Goal: Transaction & Acquisition: Purchase product/service

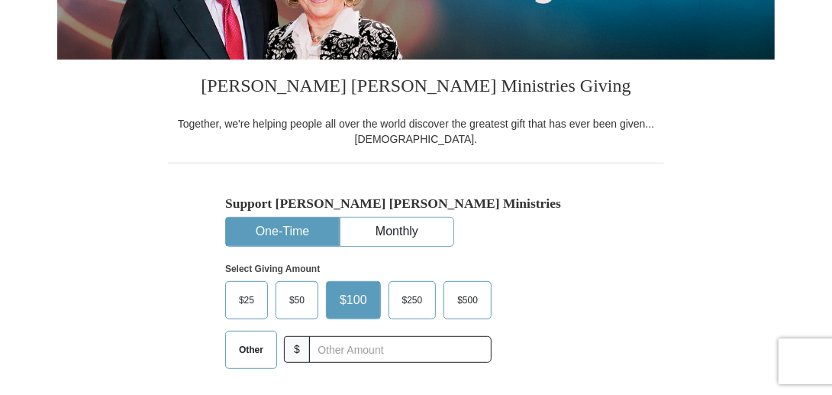
scroll to position [305, 0]
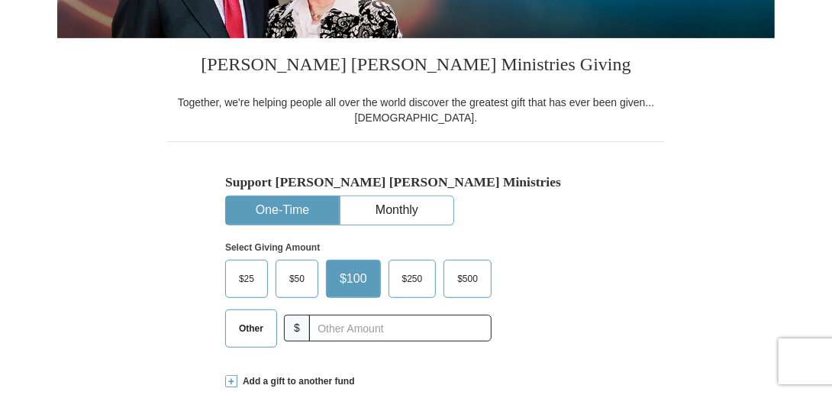
click at [315, 212] on button "One-Time" at bounding box center [282, 210] width 113 height 28
click at [264, 325] on span "Other" at bounding box center [251, 328] width 40 height 23
click at [0, 0] on input "Other" at bounding box center [0, 0] width 0 height 0
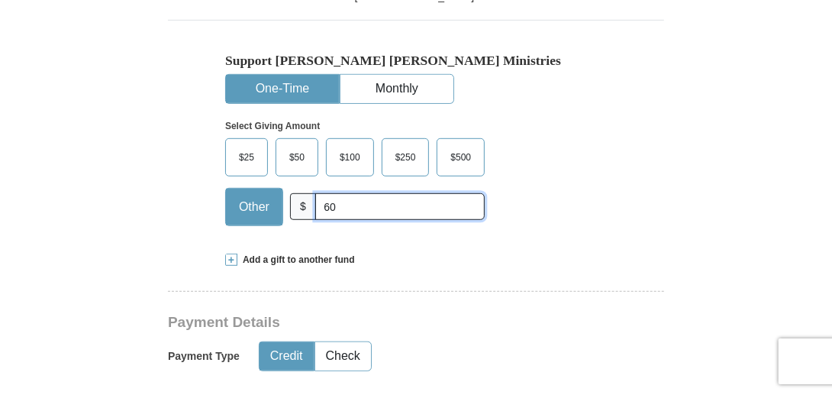
scroll to position [458, 0]
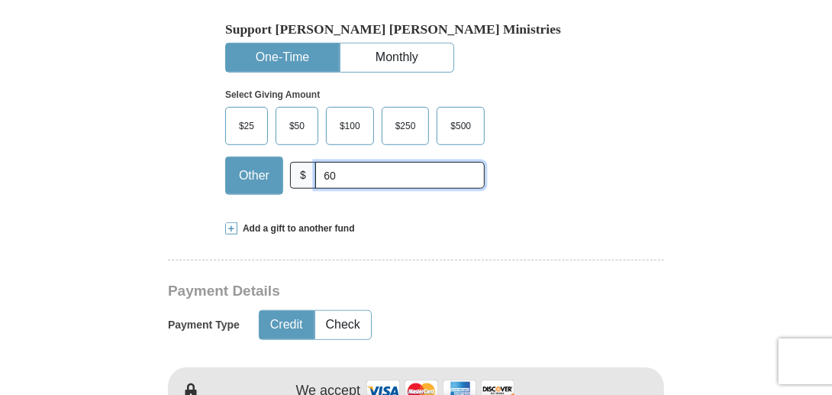
type input "60"
click at [293, 316] on button "Credit" at bounding box center [287, 325] width 54 height 28
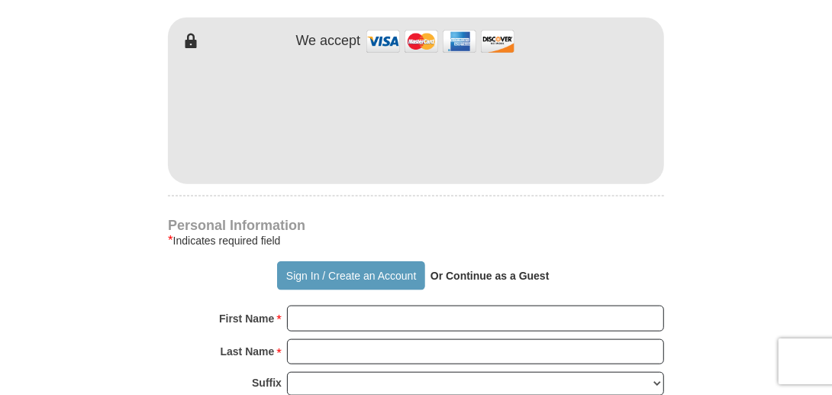
scroll to position [840, 0]
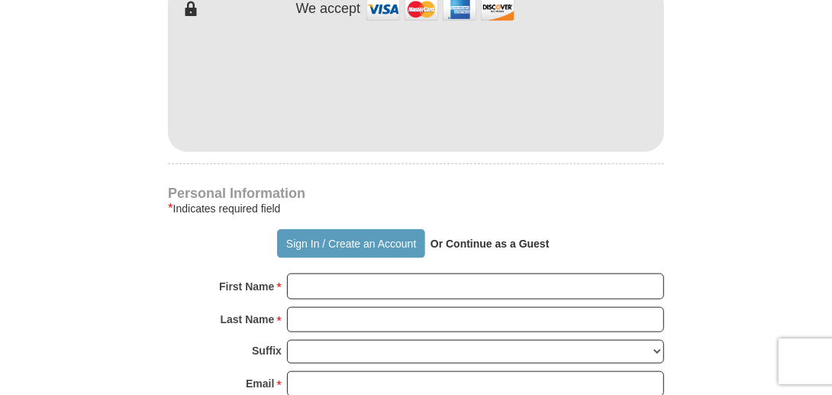
click at [501, 241] on strong "Or Continue as a Guest" at bounding box center [490, 243] width 119 height 12
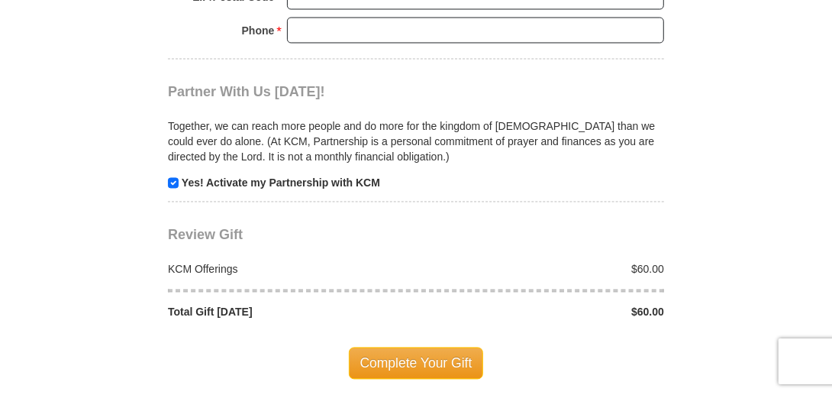
scroll to position [1451, 0]
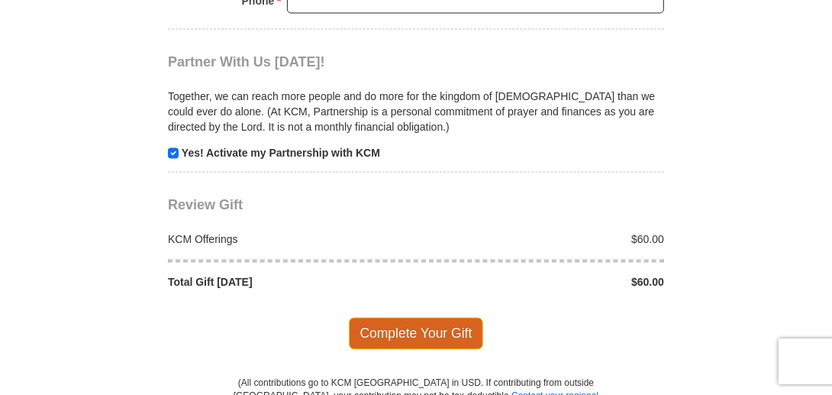
click at [437, 319] on span "Complete Your Gift" at bounding box center [416, 334] width 135 height 32
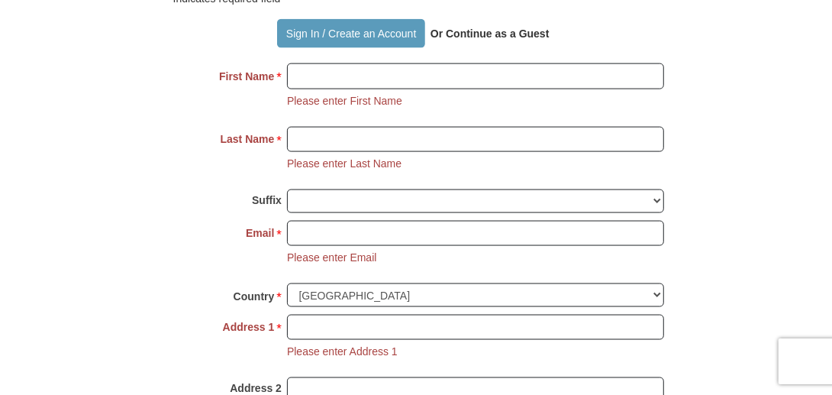
scroll to position [1021, 0]
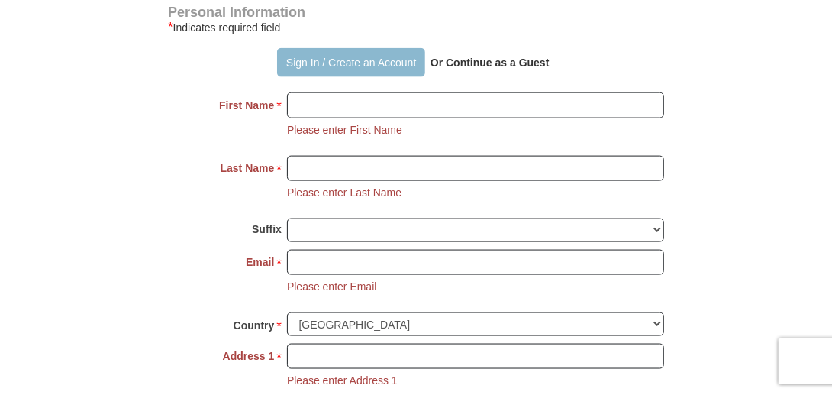
click at [309, 63] on button "Sign In / Create an Account" at bounding box center [350, 62] width 147 height 29
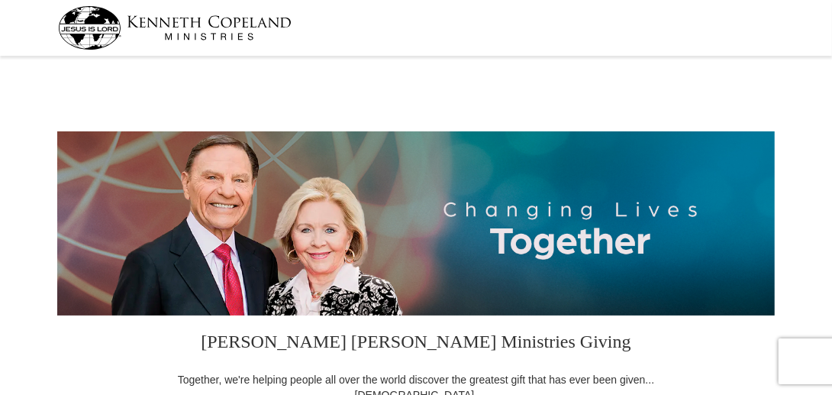
select select "CA"
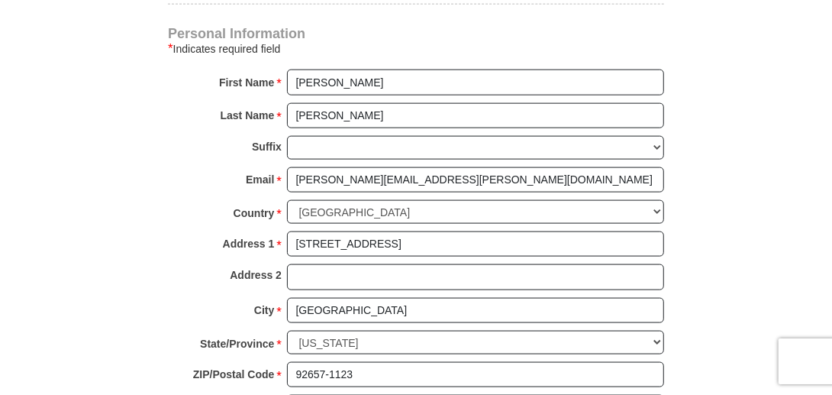
scroll to position [993, 0]
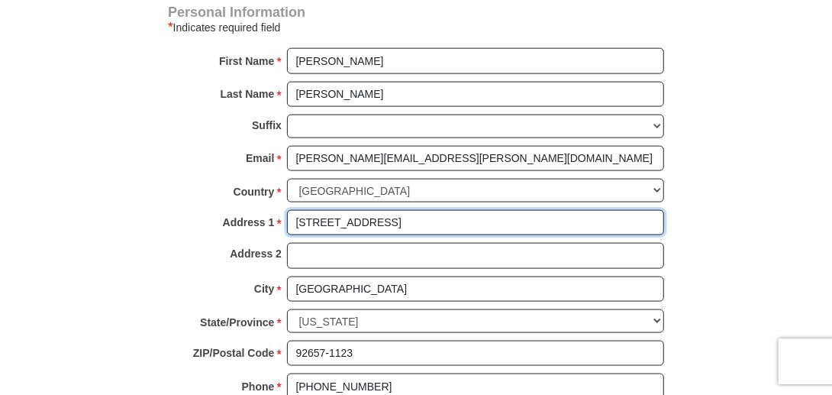
drag, startPoint x: 457, startPoint y: 214, endPoint x: 264, endPoint y: 202, distance: 193.6
click at [264, 202] on div "Personal Information * Indicates required field First Name * [PERSON_NAME] Plea…" at bounding box center [416, 210] width 496 height 409
type input "[STREET_ADDRESS]"
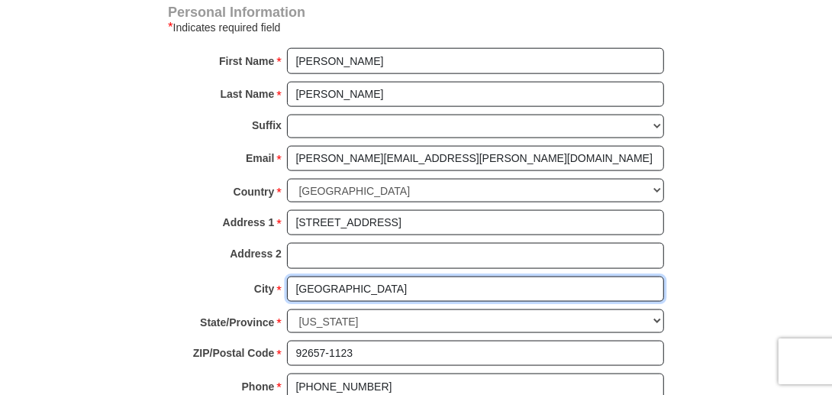
drag, startPoint x: 379, startPoint y: 273, endPoint x: 254, endPoint y: 261, distance: 125.7
click at [254, 261] on div "Personal Information * Indicates required field First Name * [PERSON_NAME] Plea…" at bounding box center [416, 210] width 496 height 409
type input "[GEOGRAPHIC_DATA]"
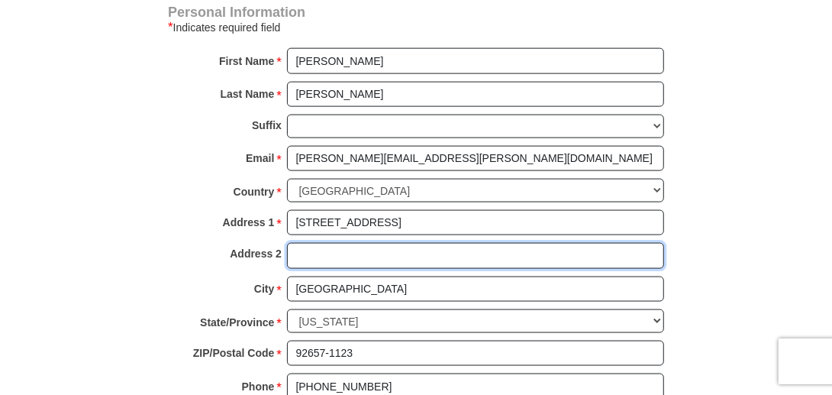
type input "SFR"
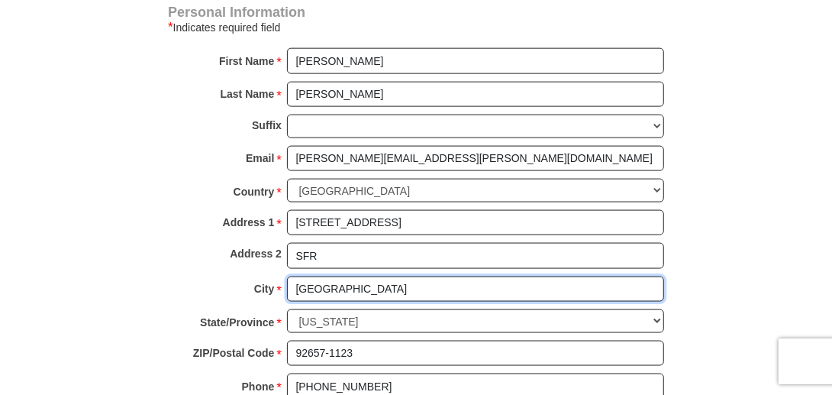
scroll to position [1069, 0]
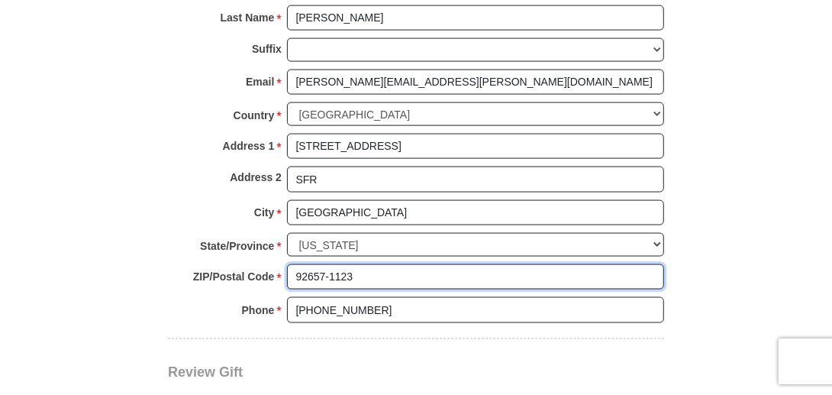
drag, startPoint x: 366, startPoint y: 260, endPoint x: 263, endPoint y: 260, distance: 103.1
click at [263, 264] on div "ZIP/Postal Code * 92657-1123 No postal code? Click here. Please enter ZIP/Posta…" at bounding box center [416, 281] width 496 height 34
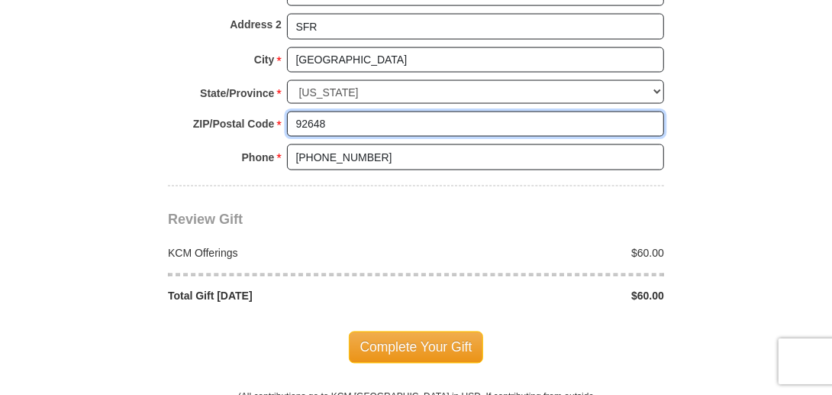
scroll to position [1298, 0]
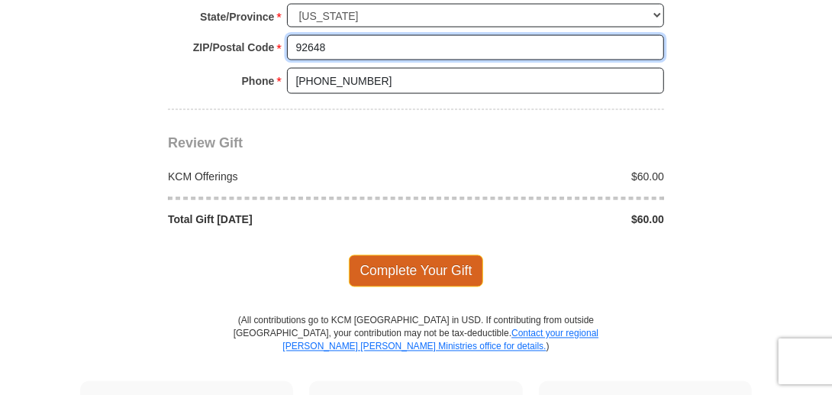
type input "92648"
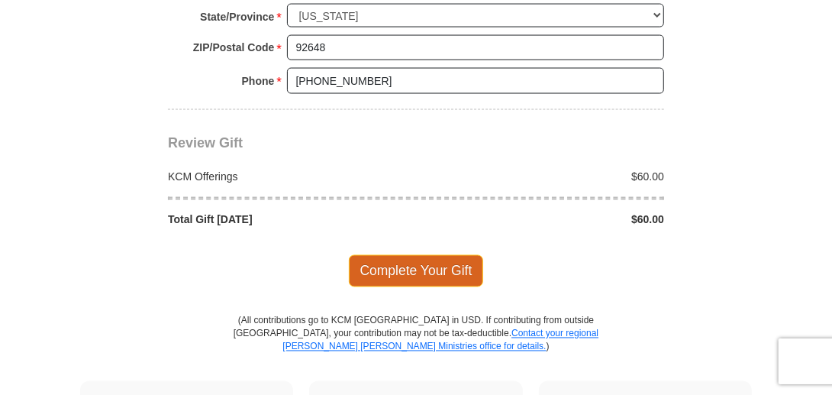
click at [436, 257] on span "Complete Your Gift" at bounding box center [416, 271] width 135 height 32
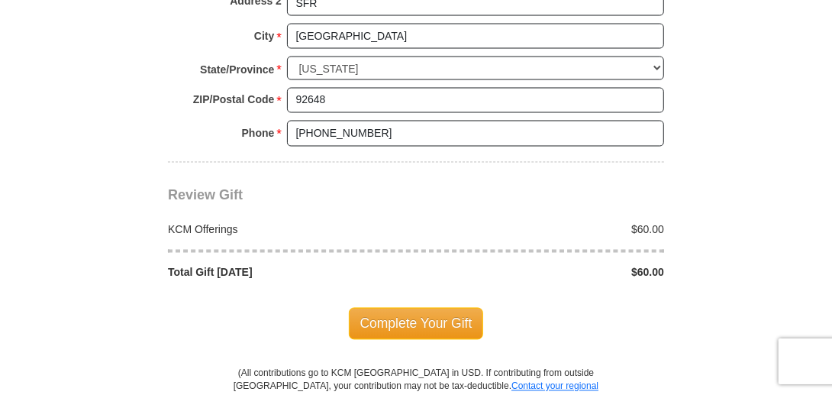
scroll to position [1459, 0]
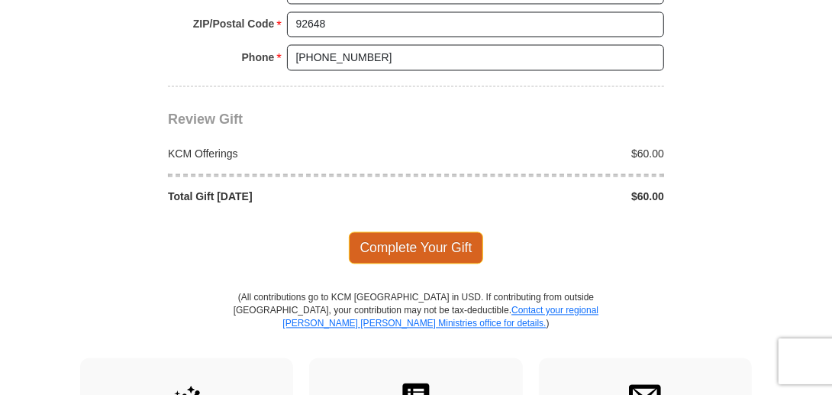
click at [447, 231] on span "Complete Your Gift" at bounding box center [416, 247] width 135 height 32
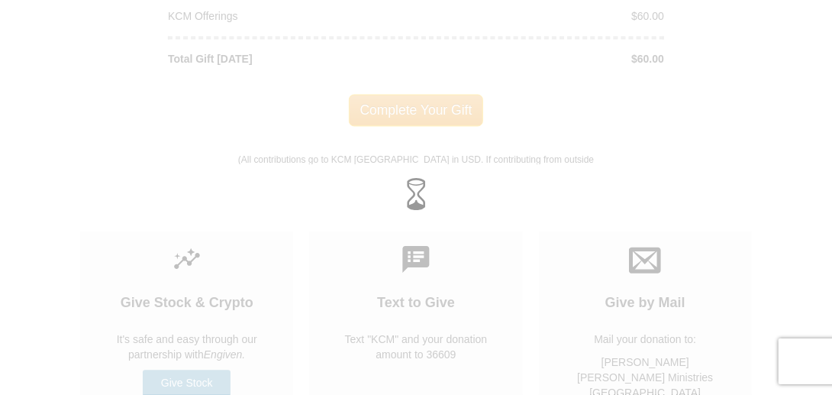
scroll to position [1323, 0]
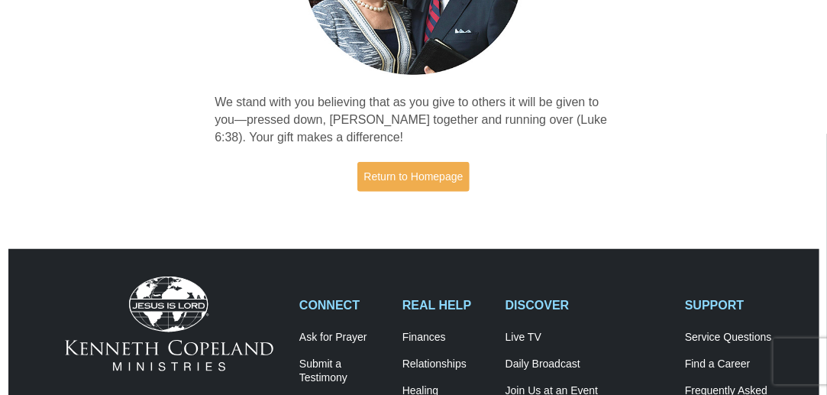
scroll to position [229, 0]
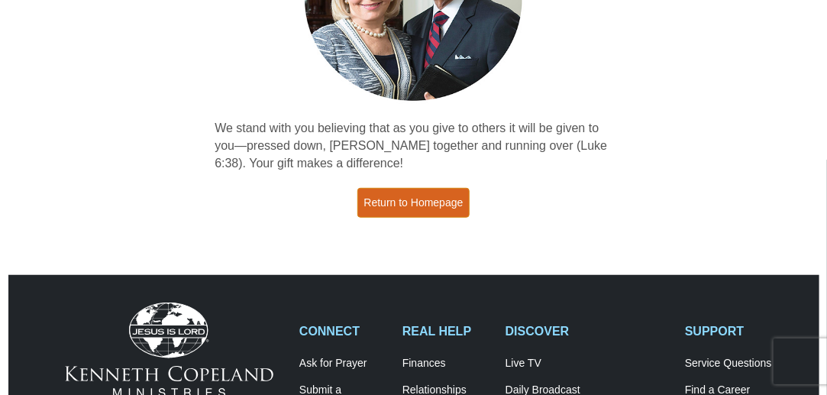
click at [422, 204] on link "Return to Homepage" at bounding box center [413, 203] width 113 height 30
